Goal: Task Accomplishment & Management: Use online tool/utility

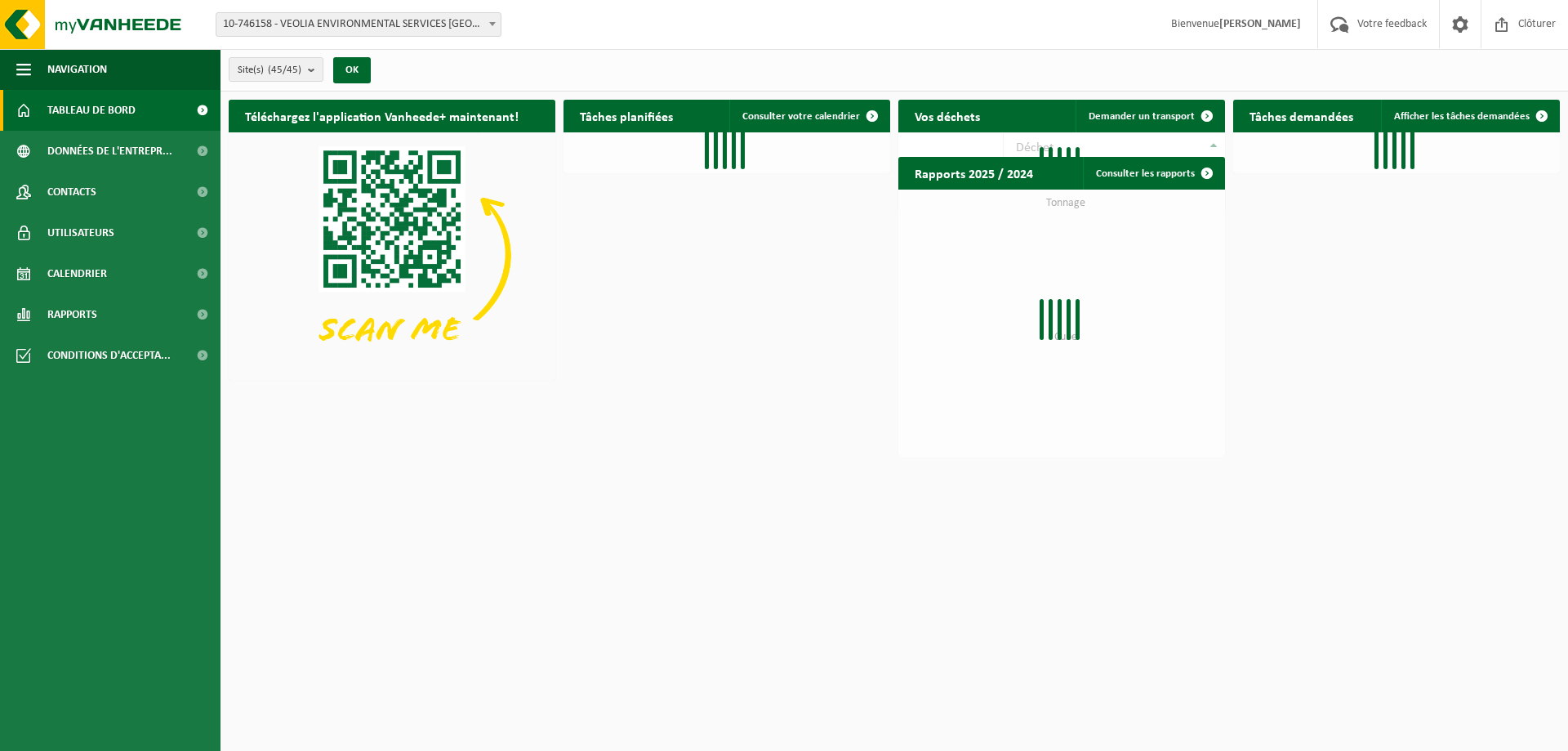
click at [497, 18] on span at bounding box center [492, 24] width 17 height 21
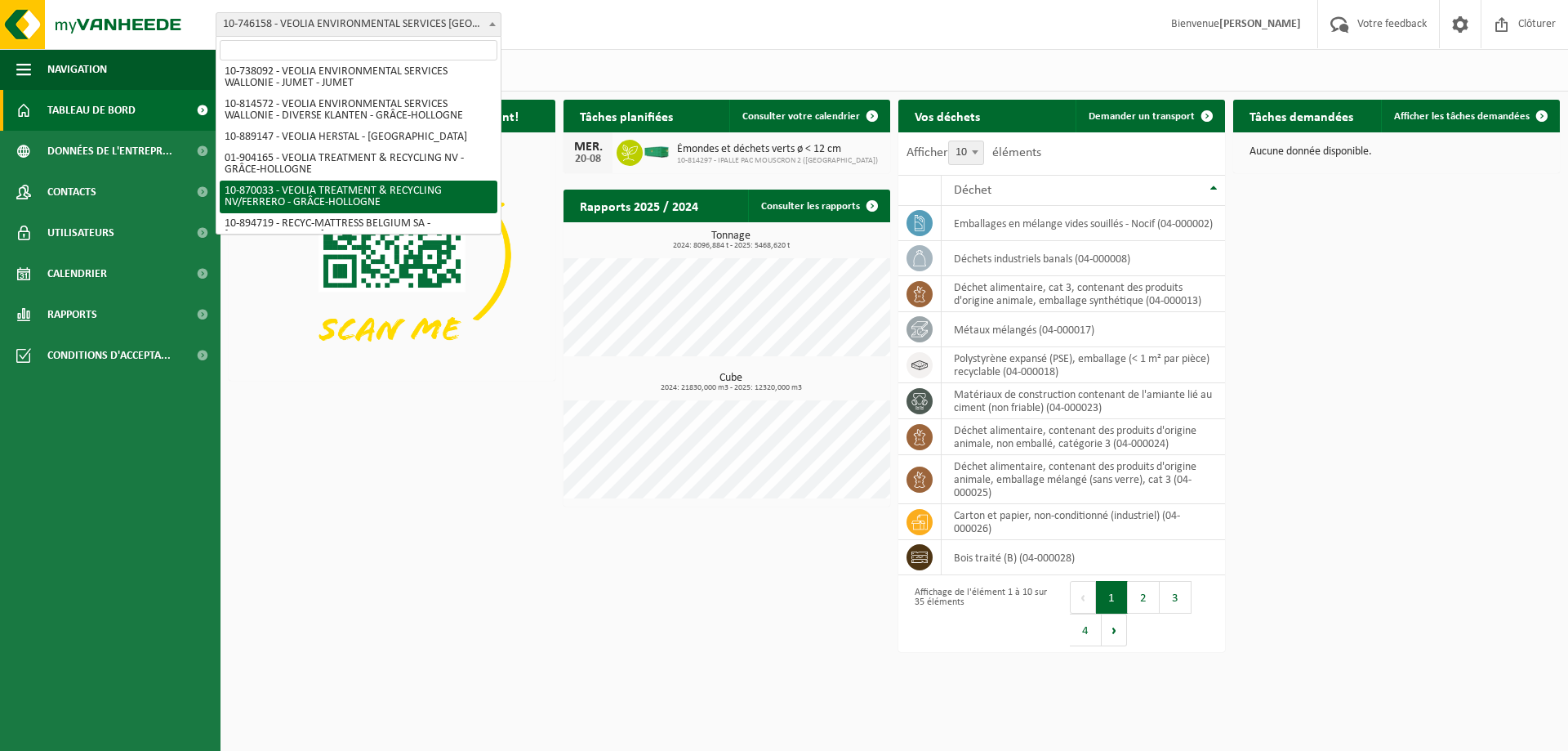
scroll to position [1204, 0]
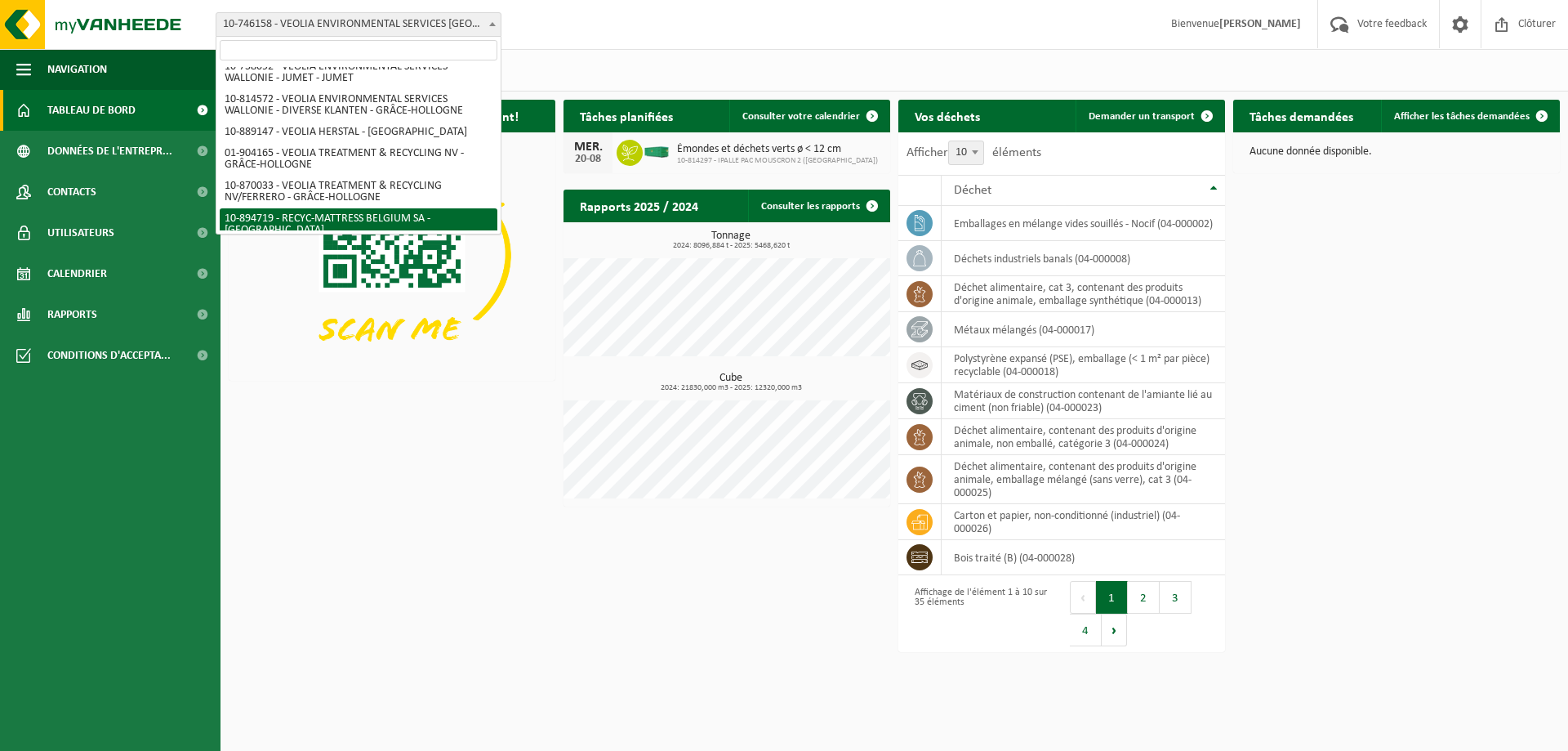
select select "116490"
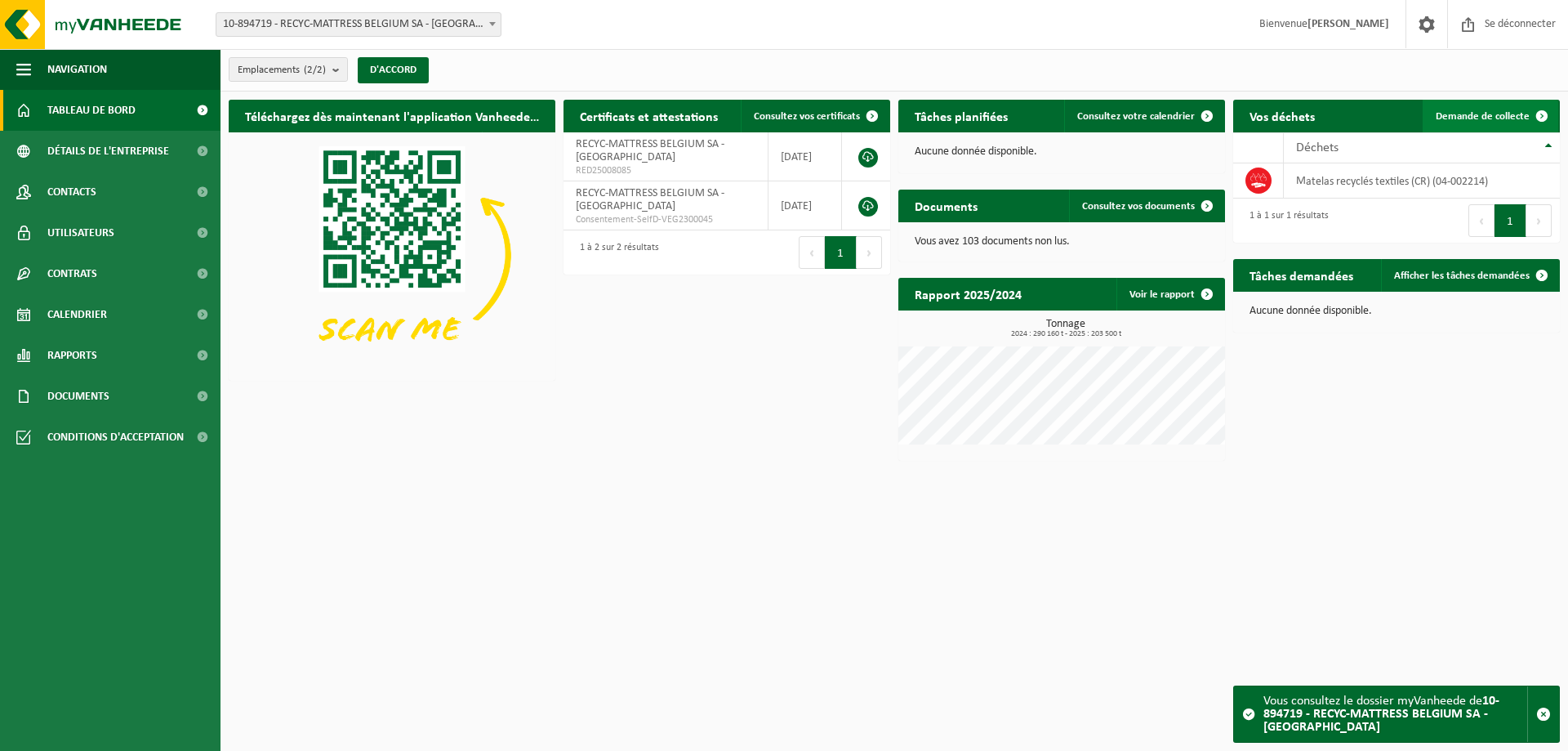
click at [1474, 111] on font "Demande de collecte" at bounding box center [1482, 116] width 94 height 10
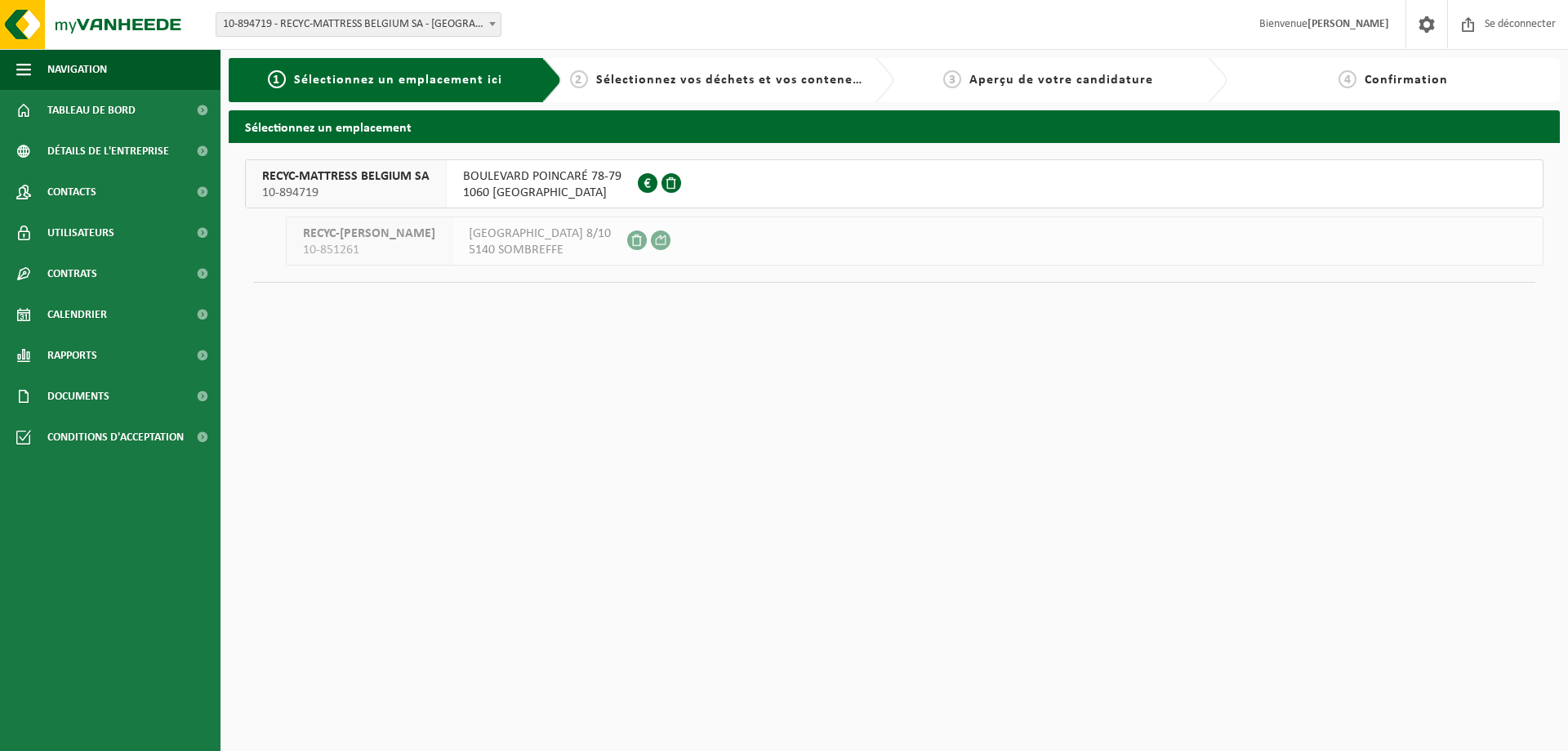
click at [531, 187] on font "1060 SAINT-GILLES" at bounding box center [535, 192] width 143 height 13
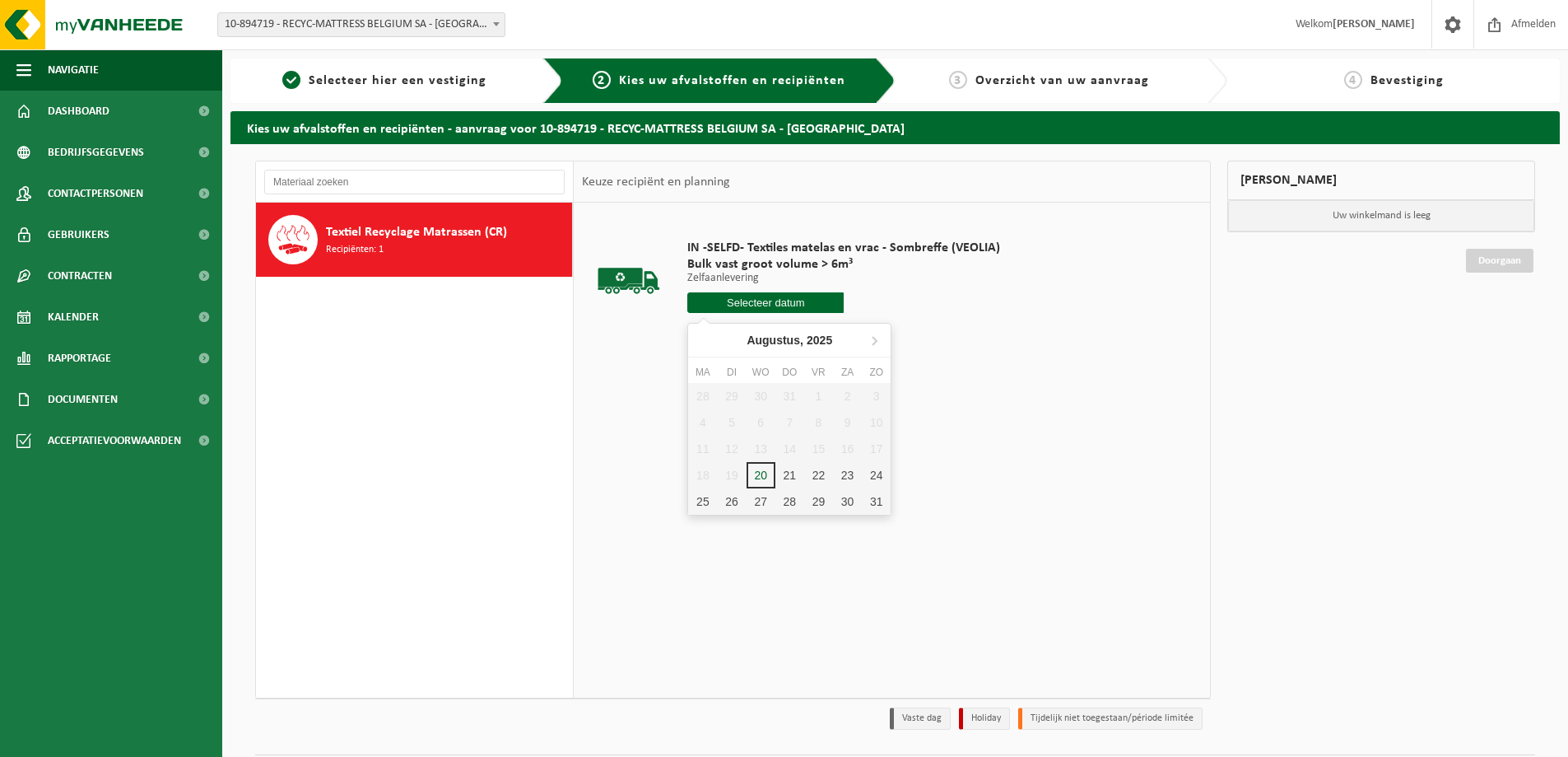
click at [796, 304] on input "text" at bounding box center [766, 302] width 157 height 20
click at [795, 471] on div "21" at bounding box center [789, 475] width 29 height 26
type input "Van 2025-08-21"
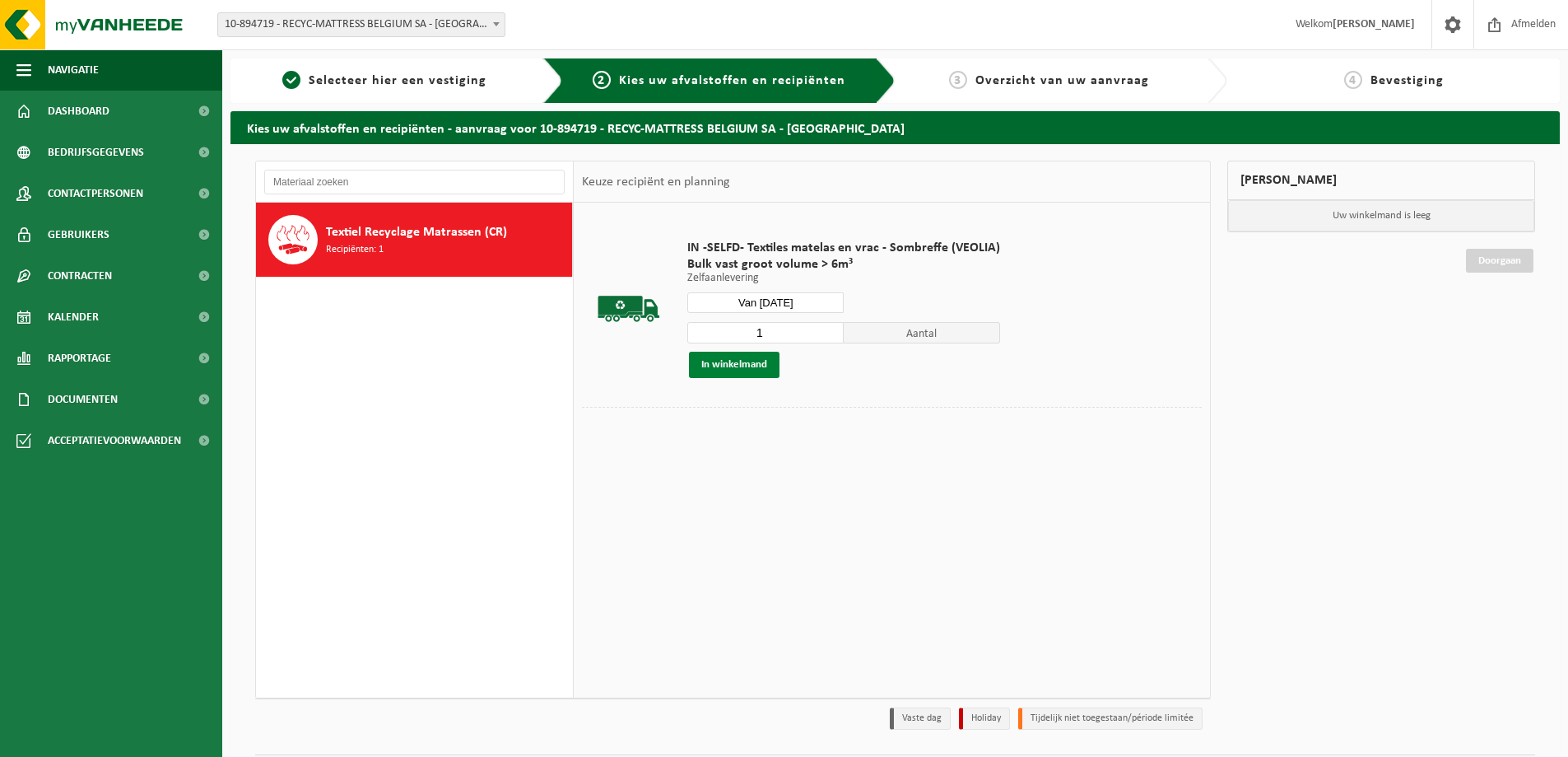
click at [746, 369] on button "In winkelmand" at bounding box center [734, 365] width 91 height 26
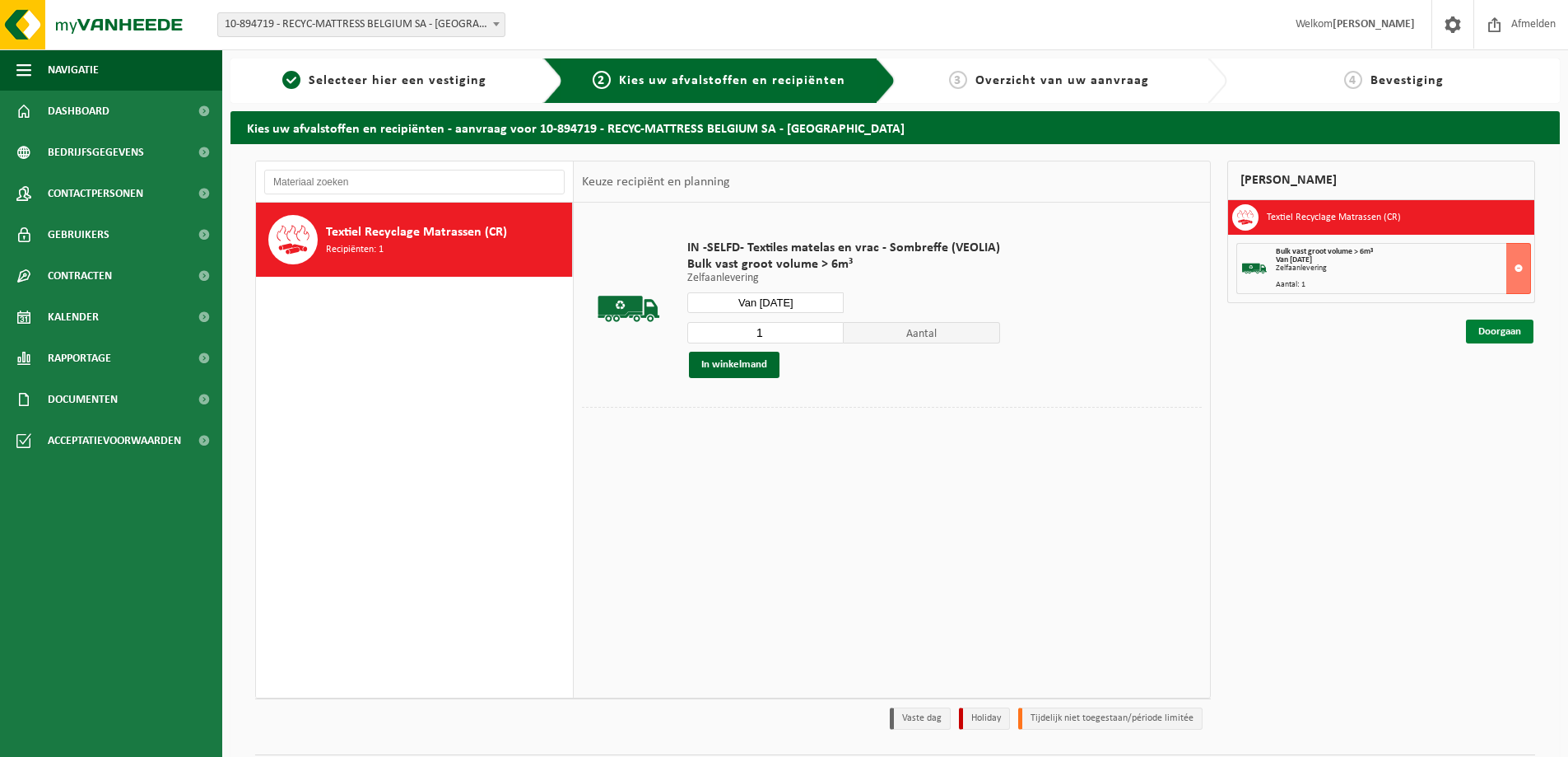
drag, startPoint x: 1515, startPoint y: 331, endPoint x: 1472, endPoint y: 342, distance: 44.4
click at [1514, 330] on link "Doorgaan" at bounding box center [1499, 331] width 68 height 24
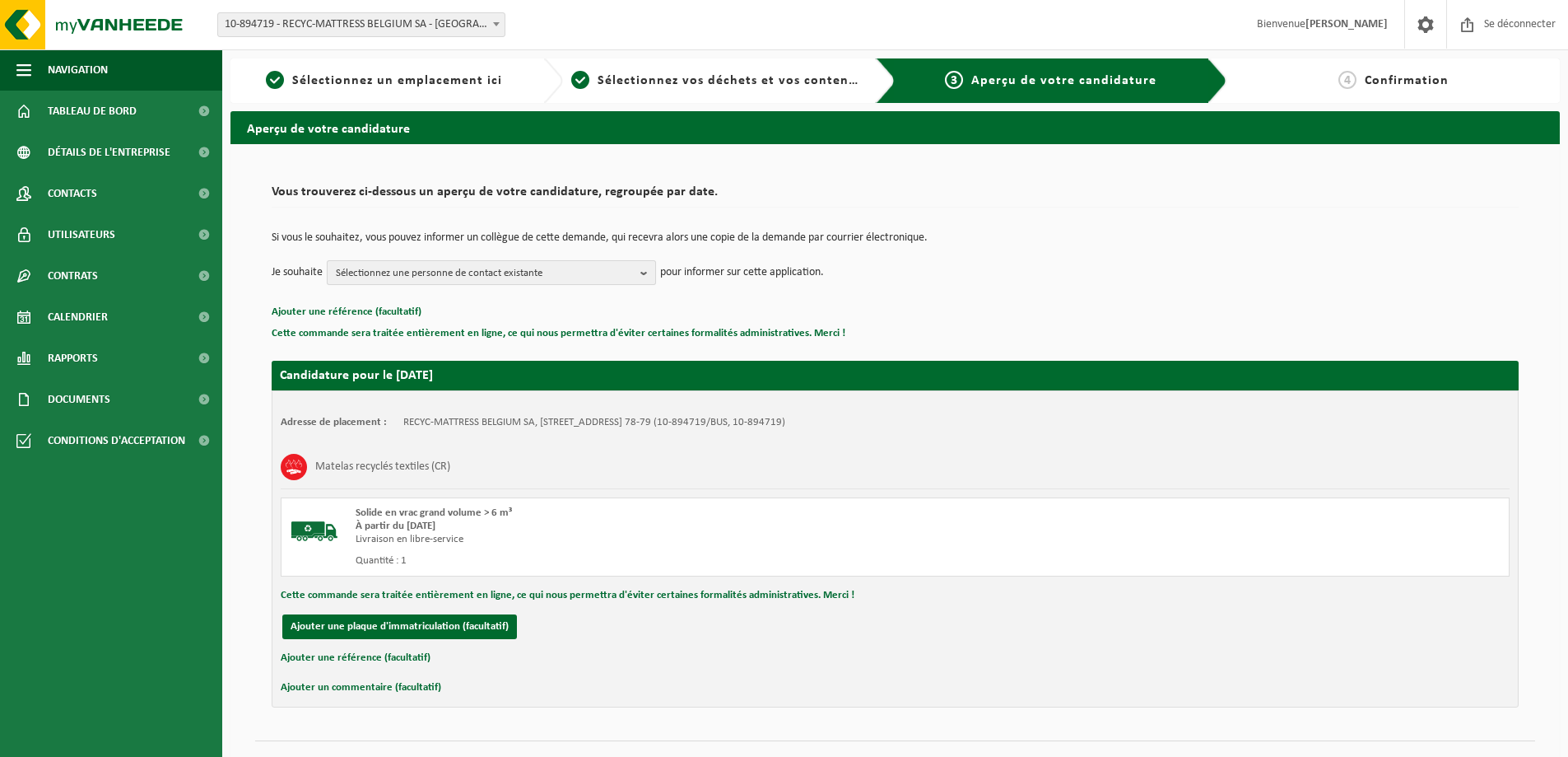
click at [650, 276] on b "button" at bounding box center [647, 272] width 15 height 23
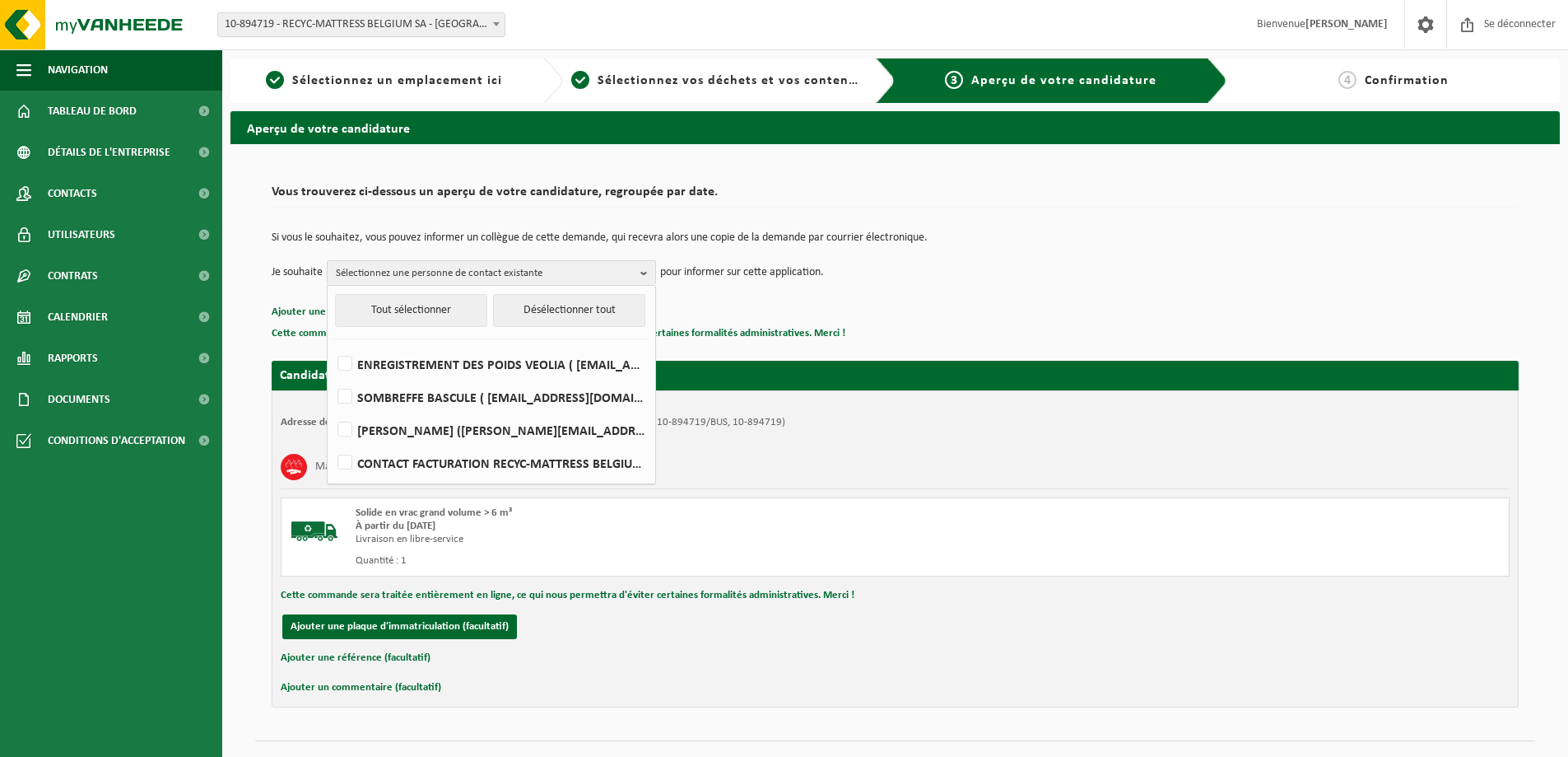
click at [398, 409] on li "PATRICIA BUSCEMI (patricia.buscemi@veolia.com)" at bounding box center [492, 425] width 320 height 33
click at [348, 395] on label "SOMBREFFE BASCULE ( be.ves.bascule.sombreffe.all@veolia.com )" at bounding box center [490, 397] width 313 height 25
click at [332, 376] on input "SOMBREFFE BASCULE ( be.ves.bascule.sombreffe.all@veolia.com )" at bounding box center [331, 375] width 1 height 1
checkbox input "true"
click at [983, 313] on p "Ajouter une référence (facultatif)" at bounding box center [895, 312] width 1247 height 21
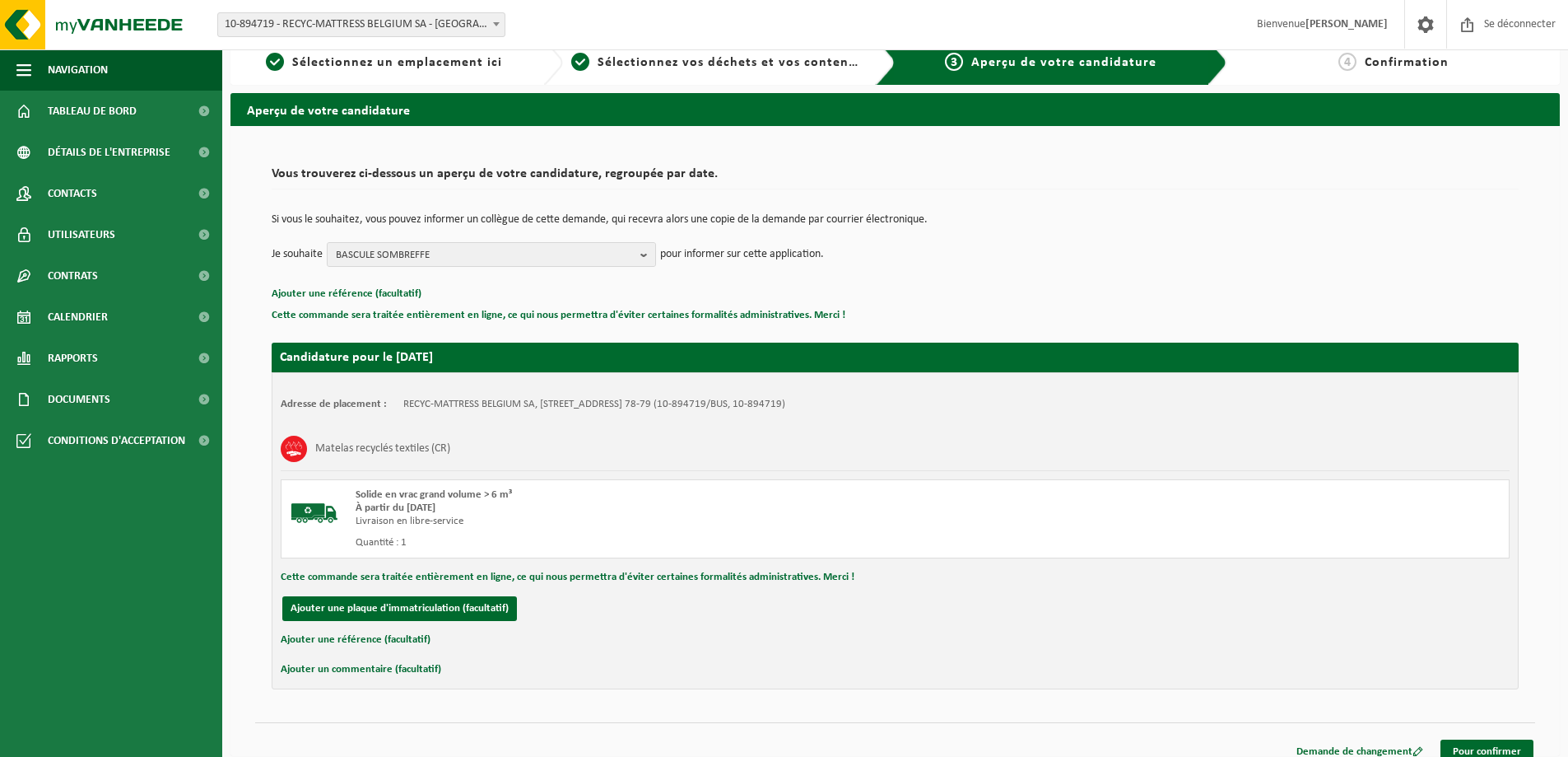
scroll to position [35, 0]
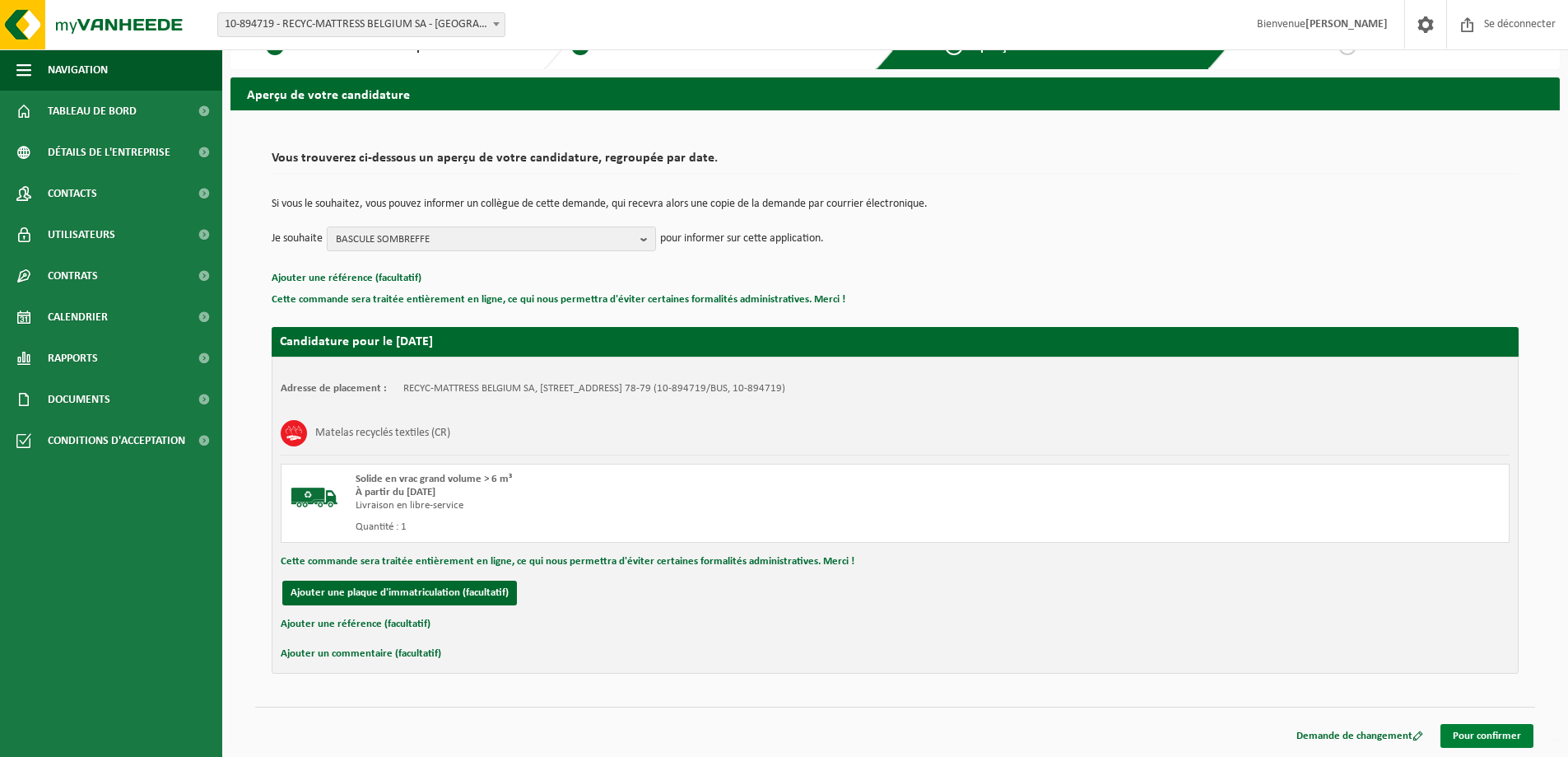
click at [1485, 724] on link "Pour confirmer" at bounding box center [1487, 735] width 93 height 24
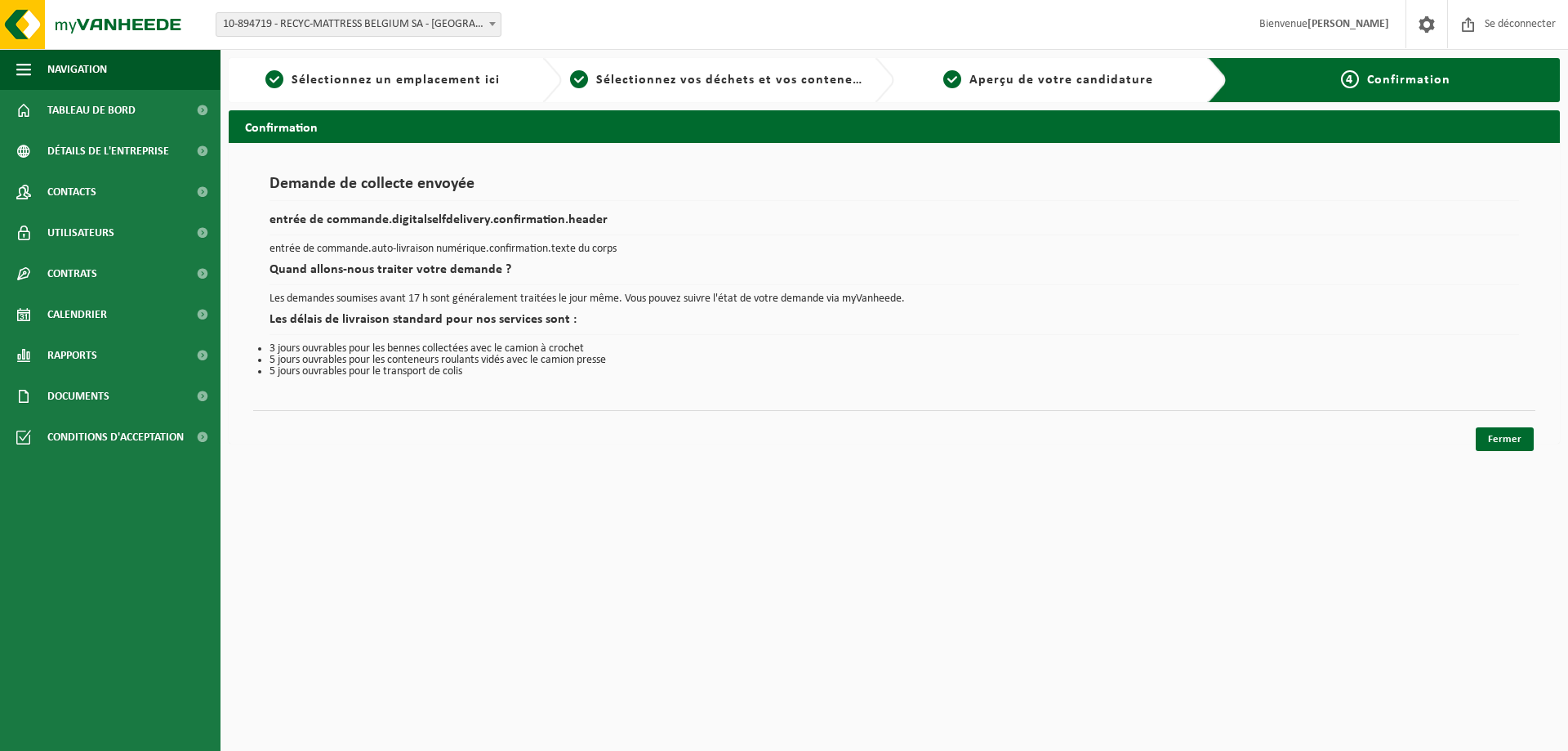
click at [1501, 427] on div "Fermer" at bounding box center [894, 419] width 1282 height 17
click at [1502, 435] on font "Fermer" at bounding box center [1505, 439] width 33 height 10
